Goal: Task Accomplishment & Management: Manage account settings

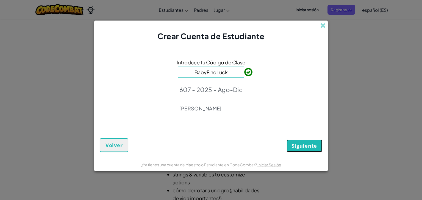
click at [293, 147] on span "Siguiente" at bounding box center [304, 146] width 25 height 7
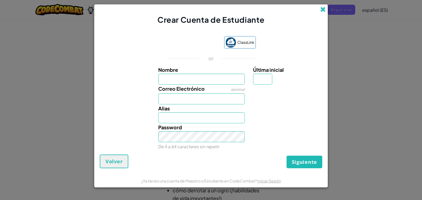
click at [320, 11] on span at bounding box center [323, 10] width 6 height 6
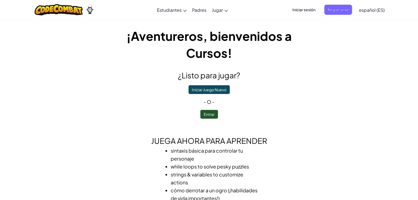
click at [311, 7] on span "Iniciar sesión" at bounding box center [304, 10] width 30 height 10
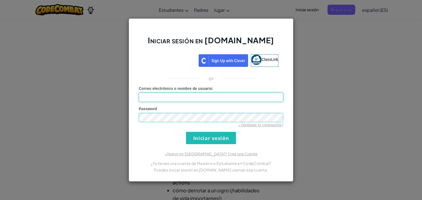
type input "[EMAIL_ADDRESS][DOMAIN_NAME]"
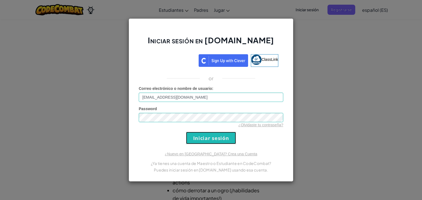
click at [200, 136] on input "Iniciar sesión" at bounding box center [211, 138] width 50 height 12
